Goal: Leave review/rating: Leave review/rating

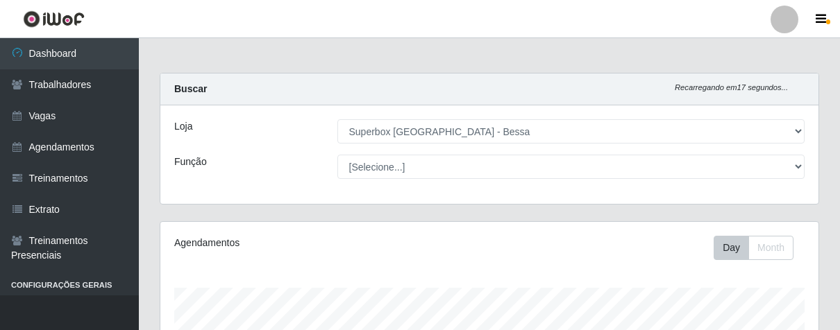
select select "206"
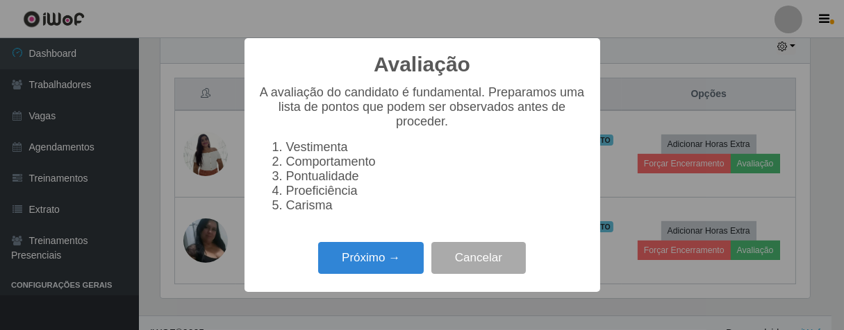
scroll to position [498, 0]
click at [397, 272] on button "Próximo →" at bounding box center [371, 258] width 106 height 33
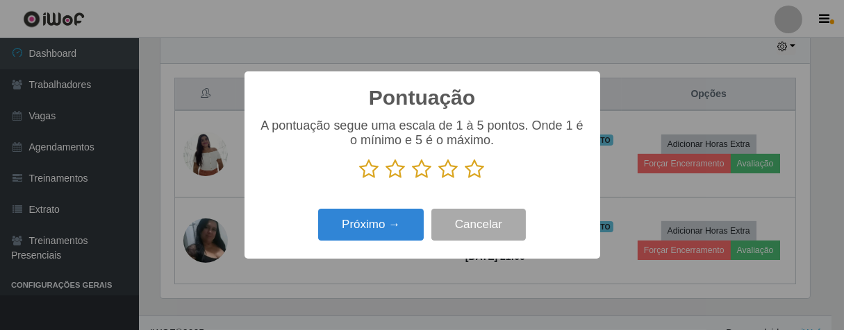
drag, startPoint x: 483, startPoint y: 176, endPoint x: 456, endPoint y: 177, distance: 26.4
click at [483, 175] on icon at bounding box center [474, 169] width 19 height 21
click at [465, 180] on input "radio" at bounding box center [465, 180] width 0 height 0
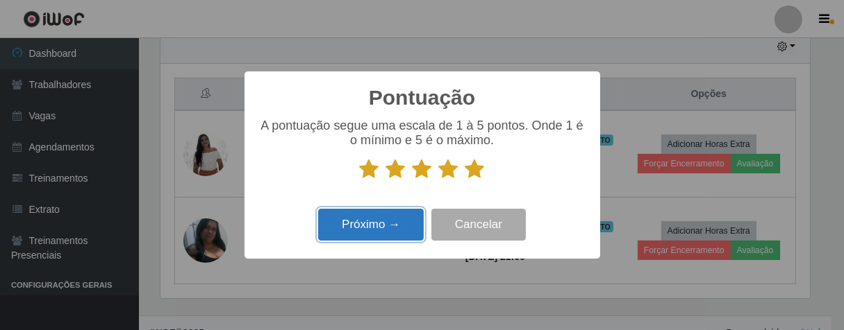
click at [392, 220] on button "Próximo →" at bounding box center [371, 225] width 106 height 33
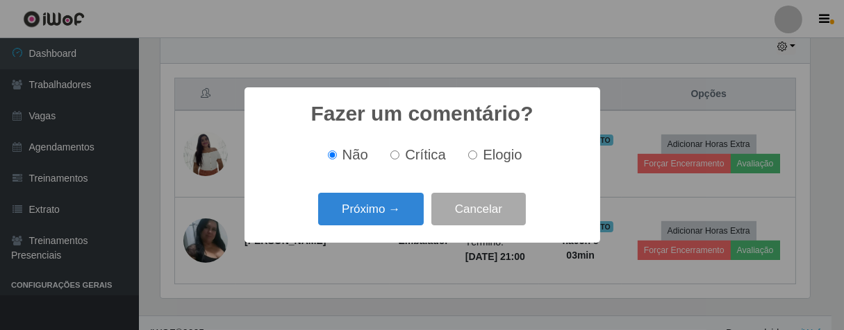
drag, startPoint x: 469, startPoint y: 157, endPoint x: 461, endPoint y: 160, distance: 8.4
click at [468, 156] on input "Elogio" at bounding box center [472, 155] width 9 height 9
radio input "true"
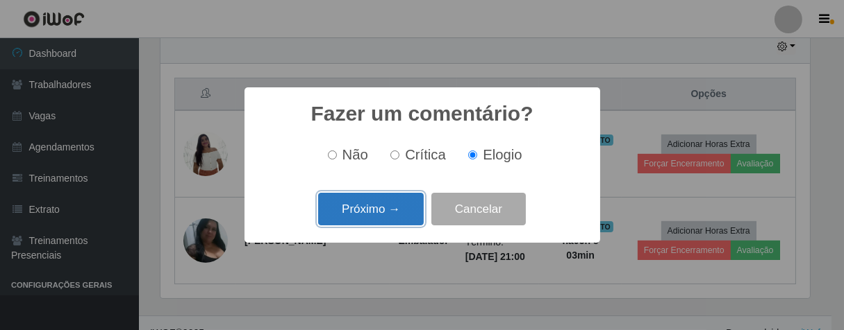
click at [342, 217] on button "Próximo →" at bounding box center [371, 209] width 106 height 33
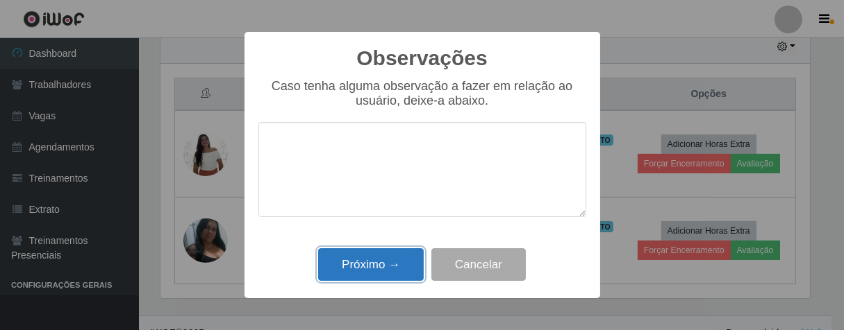
click at [398, 271] on button "Próximo →" at bounding box center [371, 265] width 106 height 33
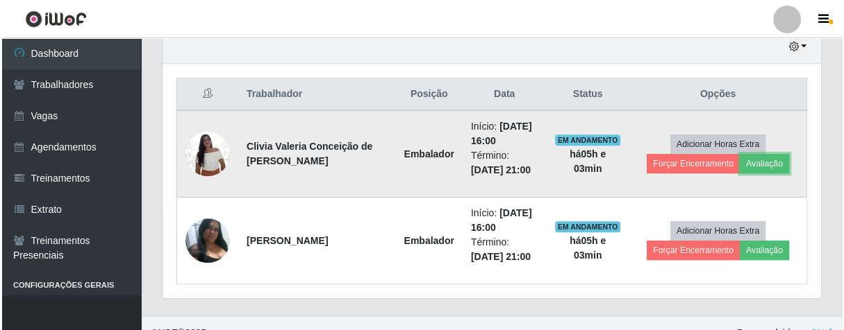
scroll to position [287, 657]
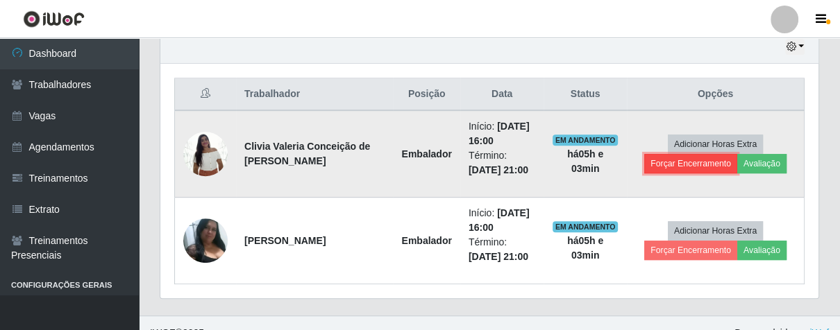
click at [655, 165] on button "Forçar Encerramento" at bounding box center [690, 163] width 93 height 19
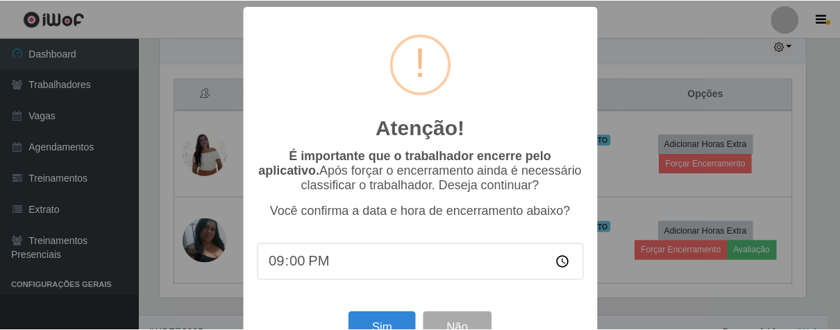
scroll to position [48, 0]
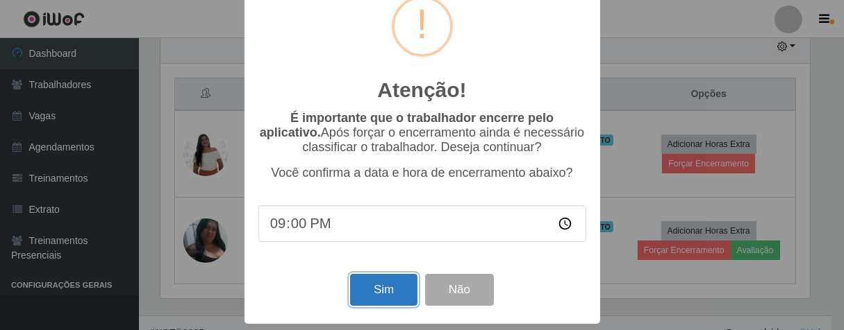
click at [374, 290] on button "Sim" at bounding box center [383, 290] width 67 height 33
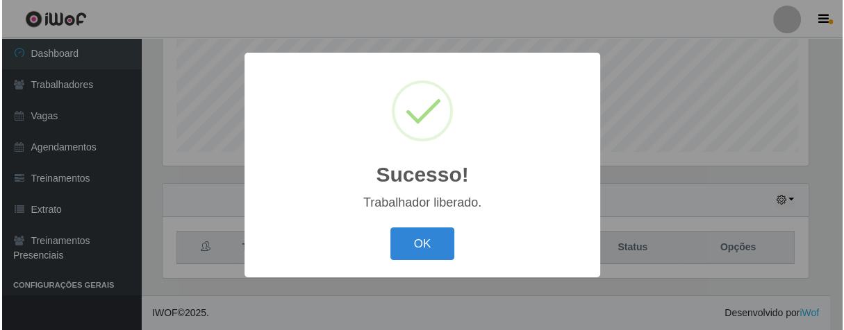
scroll to position [287, 650]
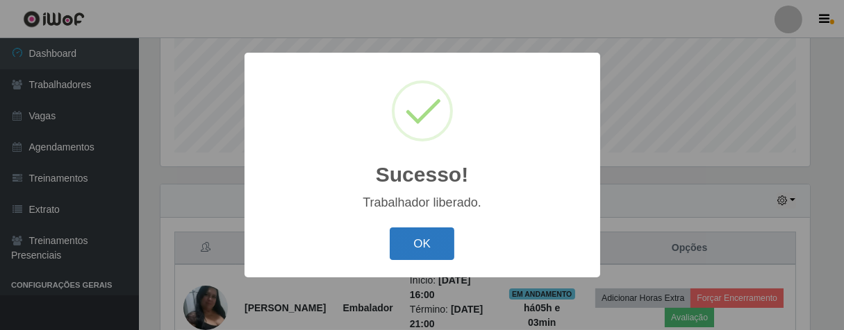
drag, startPoint x: 427, startPoint y: 221, endPoint x: 425, endPoint y: 237, distance: 16.8
click at [427, 223] on div "Sucesso! × Trabalhador liberado. OK Cancel" at bounding box center [421, 165] width 355 height 225
click at [425, 239] on button "OK" at bounding box center [421, 244] width 65 height 33
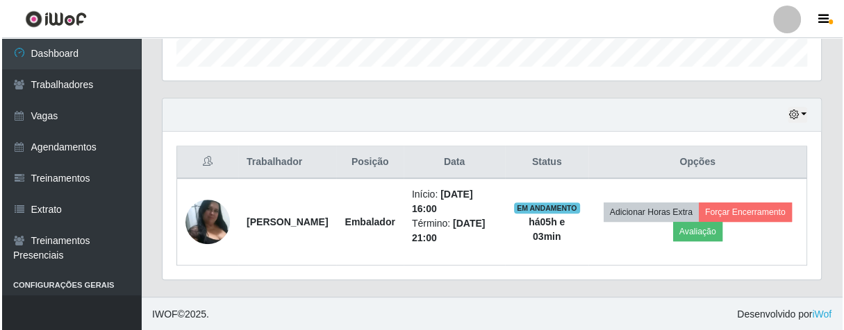
scroll to position [287, 657]
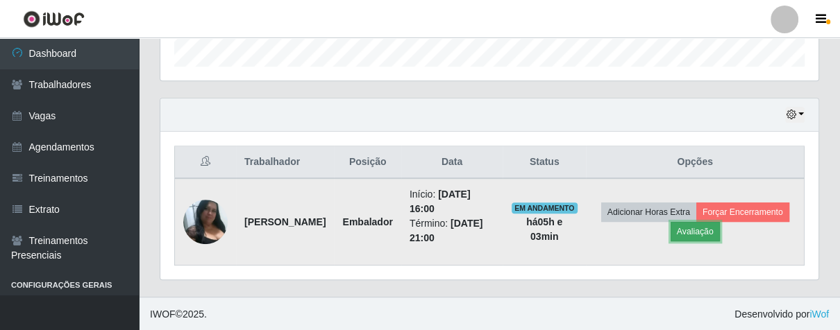
click at [720, 233] on button "Avaliação" at bounding box center [695, 231] width 49 height 19
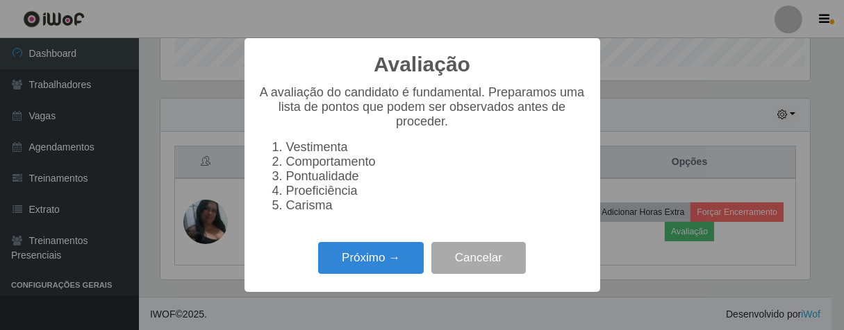
scroll to position [287, 650]
click at [414, 262] on button "Próximo →" at bounding box center [371, 258] width 106 height 33
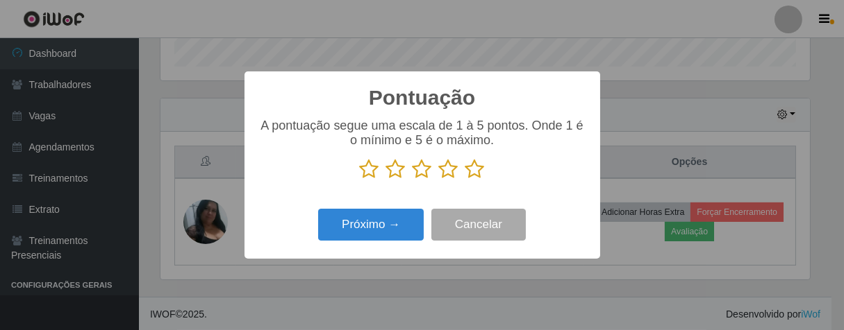
scroll to position [693976, 693615]
click at [476, 171] on icon at bounding box center [474, 169] width 19 height 21
click at [465, 180] on input "radio" at bounding box center [465, 180] width 0 height 0
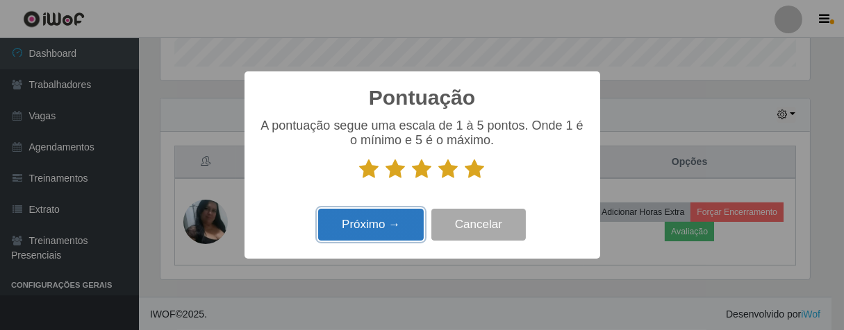
click at [395, 219] on button "Próximo →" at bounding box center [371, 225] width 106 height 33
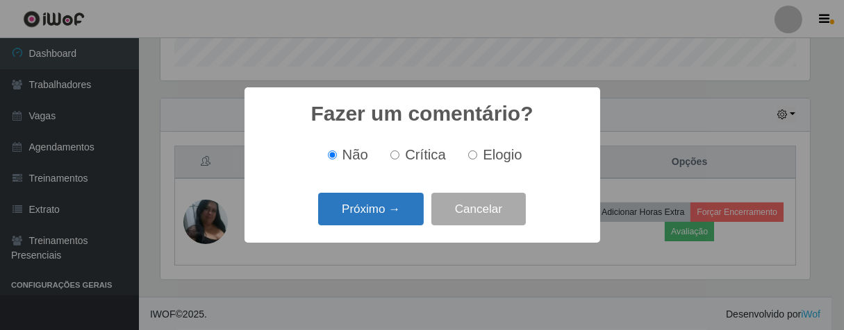
click at [408, 203] on button "Próximo →" at bounding box center [371, 209] width 106 height 33
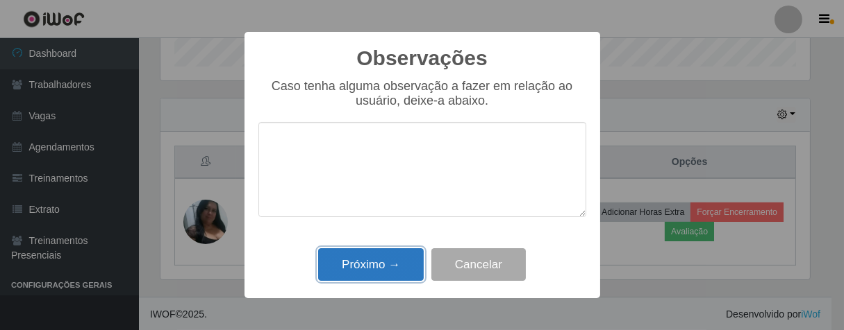
click at [418, 269] on button "Próximo →" at bounding box center [371, 265] width 106 height 33
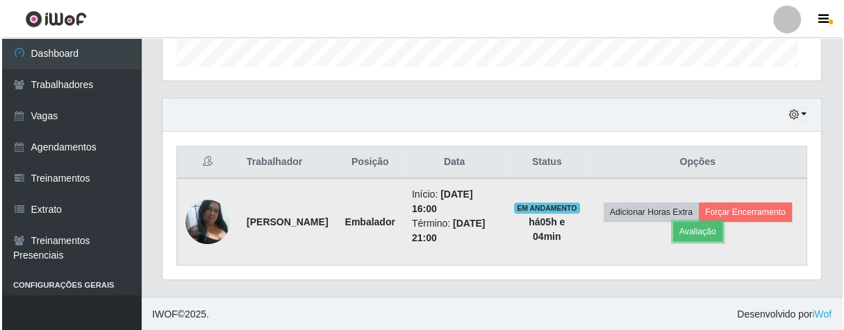
scroll to position [287, 657]
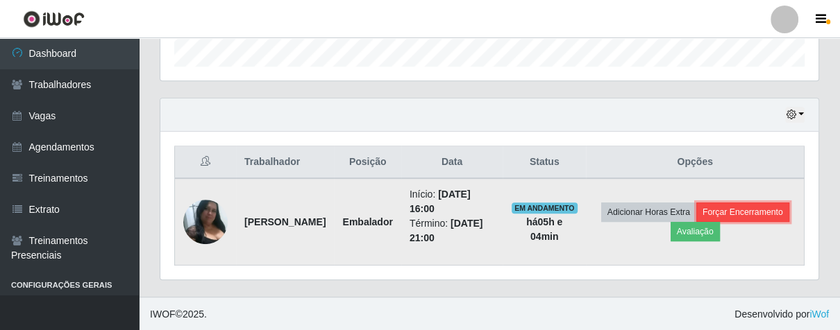
click at [696, 221] on button "Forçar Encerramento" at bounding box center [742, 212] width 93 height 19
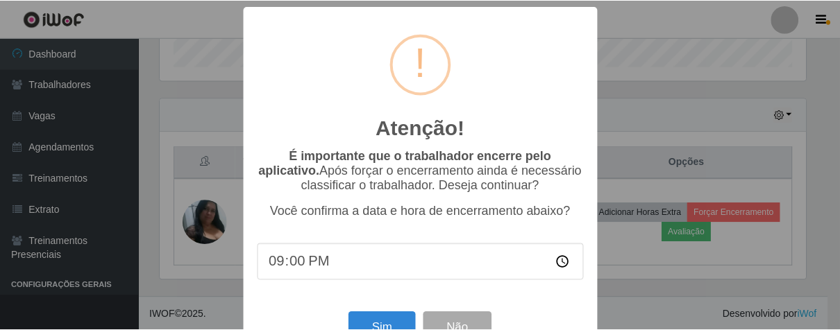
scroll to position [48, 0]
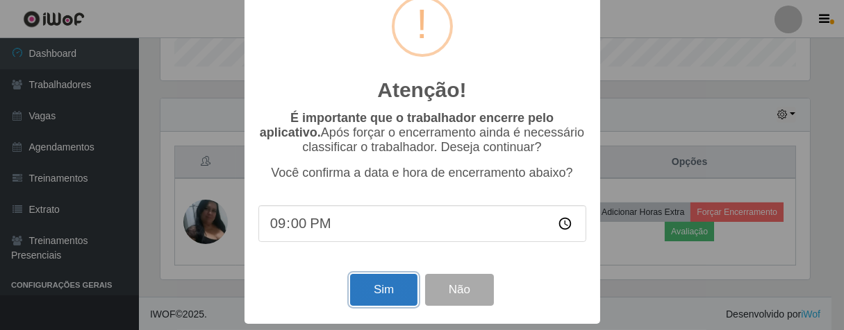
click at [359, 288] on button "Sim" at bounding box center [383, 290] width 67 height 33
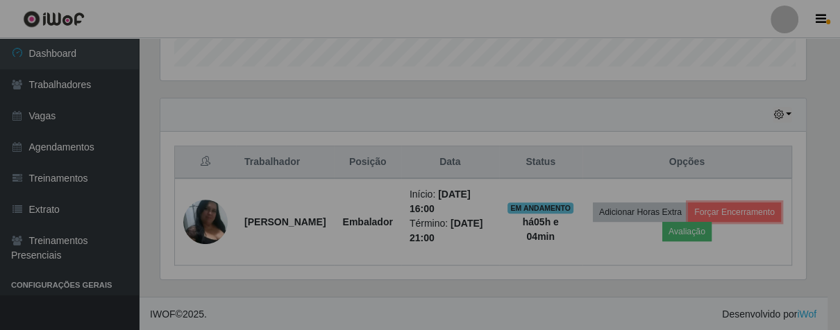
scroll to position [0, 0]
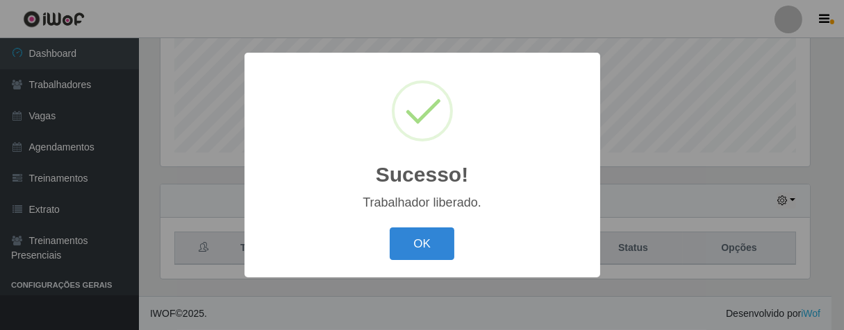
drag, startPoint x: 407, startPoint y: 253, endPoint x: 344, endPoint y: 209, distance: 76.7
click at [406, 254] on button "OK" at bounding box center [421, 244] width 65 height 33
